Goal: Task Accomplishment & Management: Manage account settings

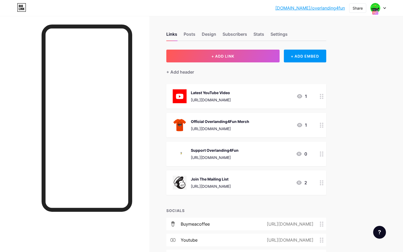
click at [386, 8] on icon at bounding box center [385, 8] width 3 height 2
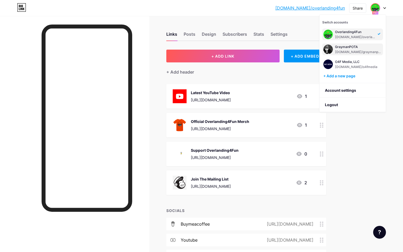
click at [359, 49] on div "GraymanPOTA [DOMAIN_NAME]/graymanpota" at bounding box center [358, 50] width 47 height 10
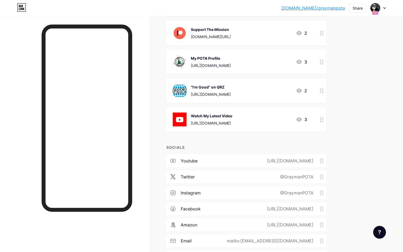
scroll to position [676, 0]
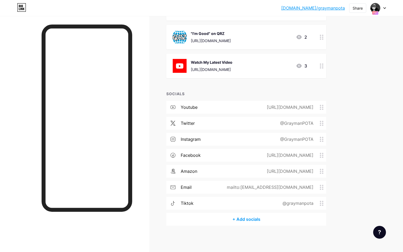
click at [254, 219] on div "+ Add socials" at bounding box center [247, 219] width 160 height 13
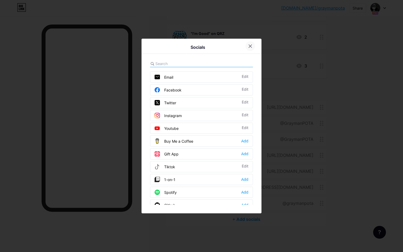
click at [251, 45] on icon at bounding box center [250, 46] width 4 height 4
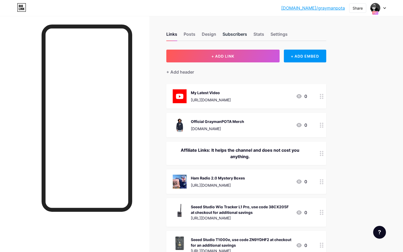
click at [231, 32] on div "Subscribers" at bounding box center [235, 36] width 25 height 10
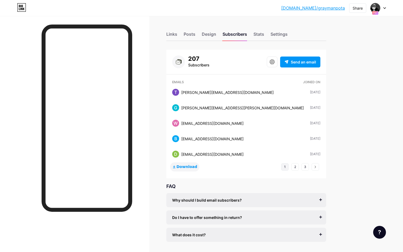
click at [191, 167] on span "Download" at bounding box center [187, 167] width 21 height 5
click at [359, 88] on div "bio.link/grayma... bio.link/graymanpota Share Switch accounts GraymanPOTA bio.l…" at bounding box center [201, 134] width 403 height 269
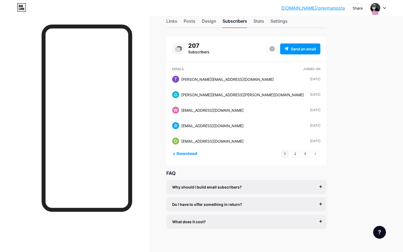
scroll to position [17, 0]
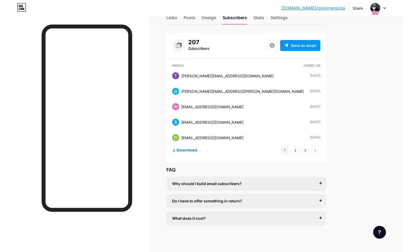
click at [220, 219] on div "What does it cost?" at bounding box center [246, 219] width 148 height 6
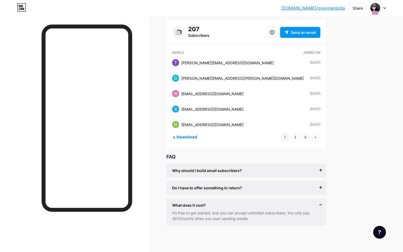
scroll to position [30, 0]
click at [185, 172] on span "Why should I build email subscribers?" at bounding box center [207, 171] width 70 height 6
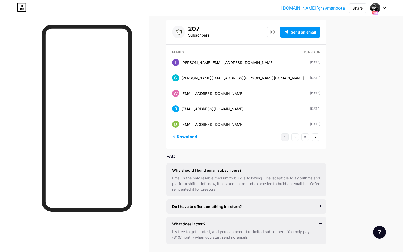
click at [192, 205] on span "Do I have to offer something in return?" at bounding box center [207, 207] width 70 height 6
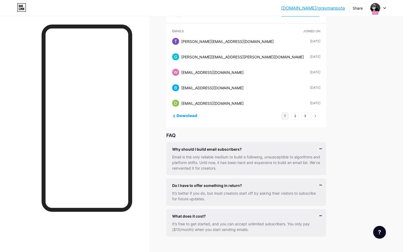
scroll to position [62, 0]
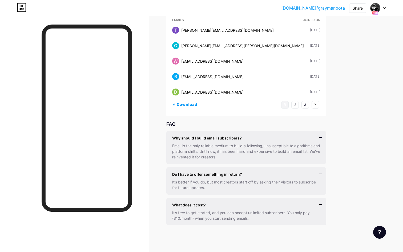
click at [378, 230] on div at bounding box center [380, 232] width 13 height 13
click at [343, 234] on div "Links Posts Design Subscribers Stats Settings 207 Subscribers Send an email Ema…" at bounding box center [174, 103] width 349 height 298
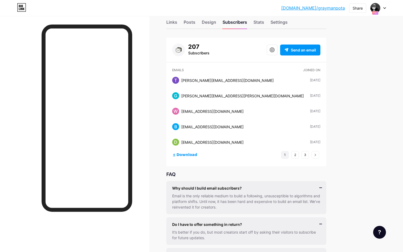
scroll to position [0, 0]
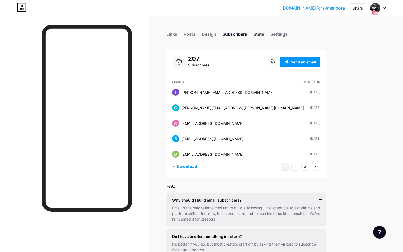
click at [256, 35] on div "Stats" at bounding box center [259, 36] width 11 height 10
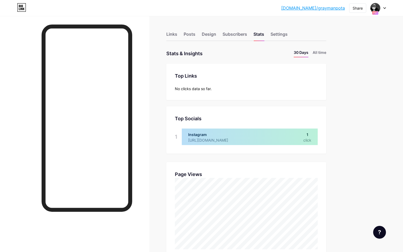
click at [339, 7] on link "[DOMAIN_NAME]/graymanpota" at bounding box center [314, 8] width 64 height 6
